Goal: Task Accomplishment & Management: Manage account settings

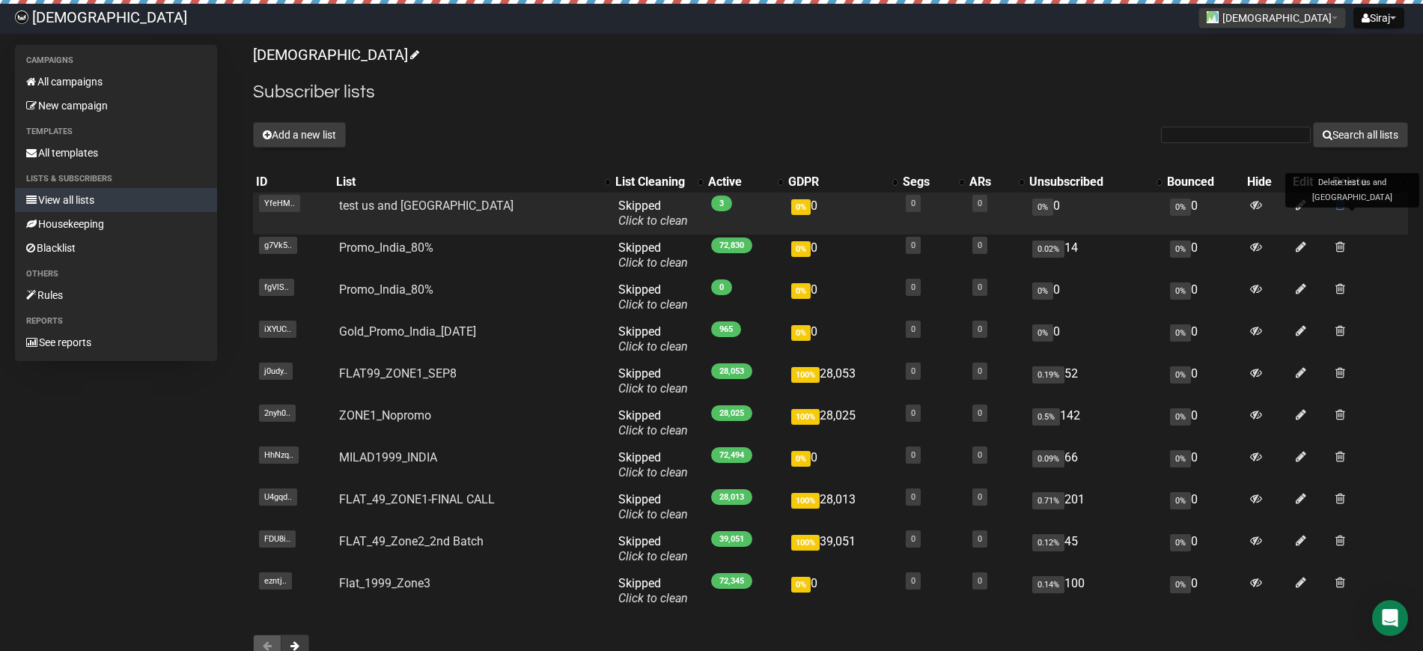
click at [1340, 203] on span at bounding box center [1341, 204] width 10 height 13
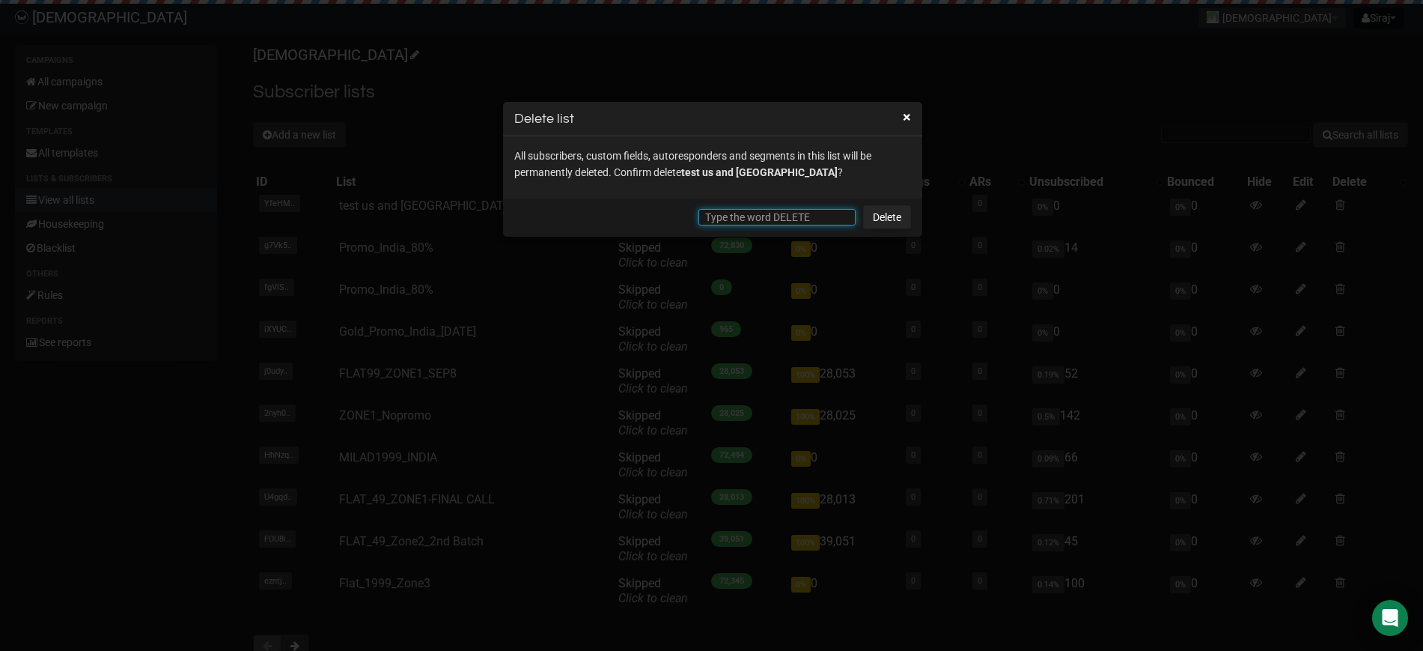
click at [788, 222] on input "text" at bounding box center [777, 217] width 157 height 16
type input "DELETE"
click at [890, 217] on link "Delete" at bounding box center [887, 217] width 48 height 24
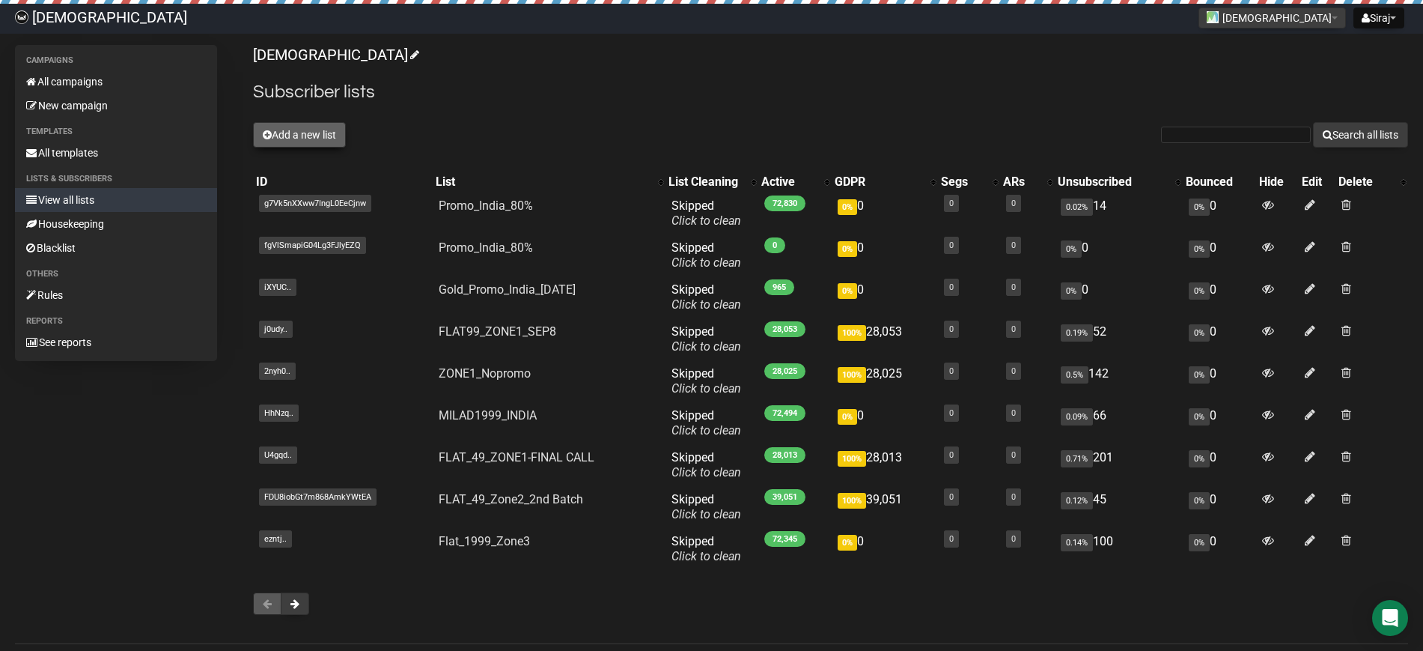
click at [301, 130] on button "Add a new list" at bounding box center [299, 134] width 93 height 25
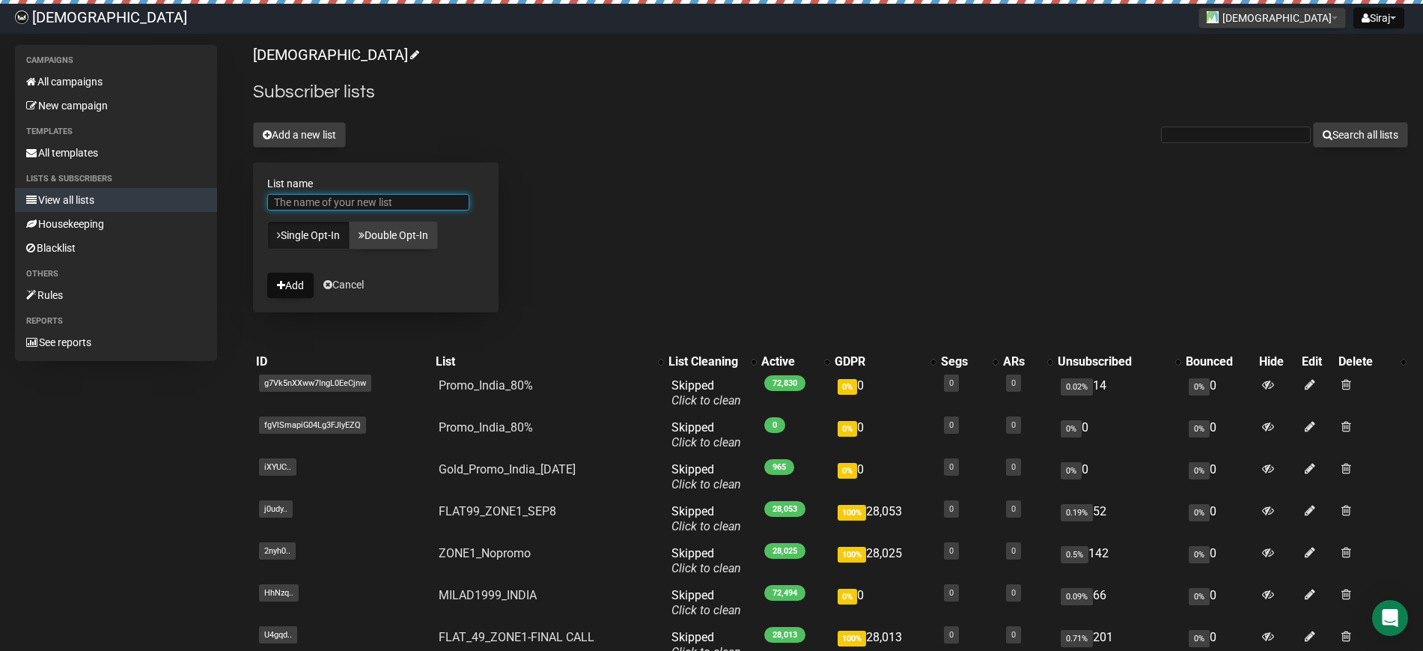
click at [317, 202] on input "List name" at bounding box center [368, 202] width 202 height 16
type input "TEST_US_CANADA"
click at [300, 283] on button "Add" at bounding box center [290, 285] width 46 height 25
